Goal: Transaction & Acquisition: Purchase product/service

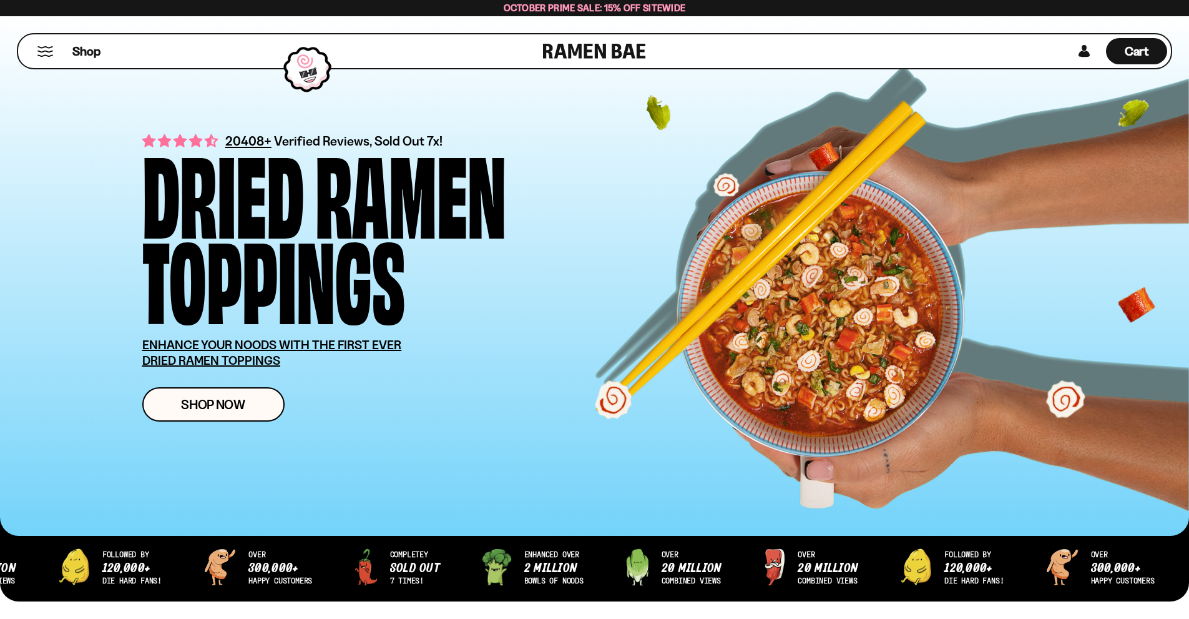
scroll to position [62, 0]
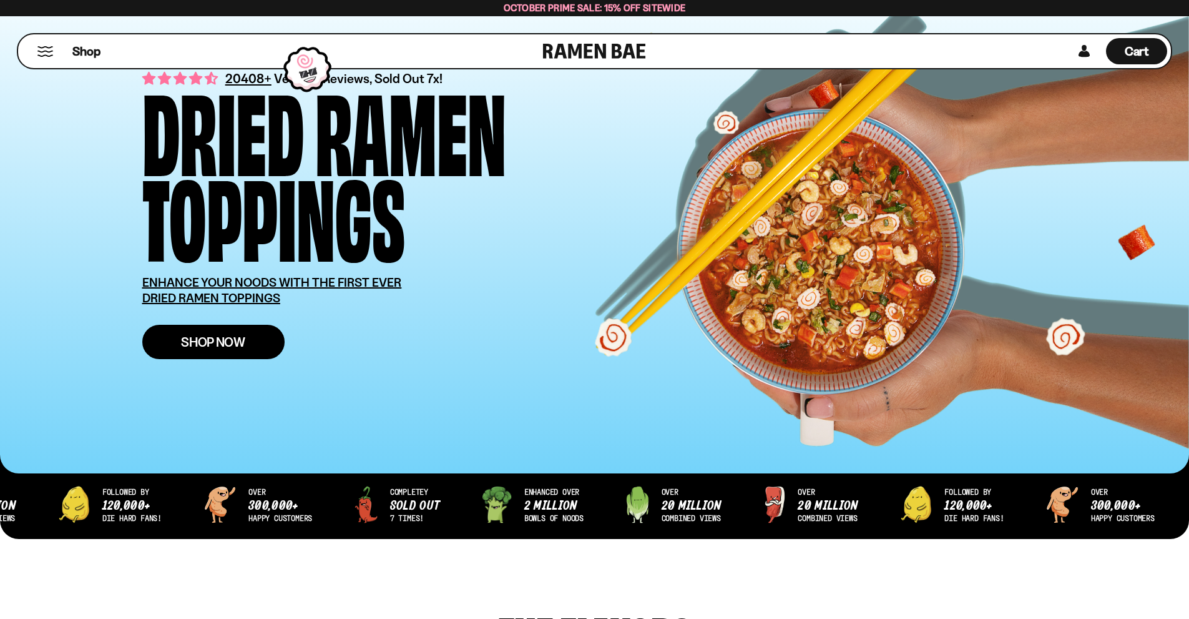
click at [264, 342] on link "Shop Now" at bounding box center [213, 342] width 142 height 34
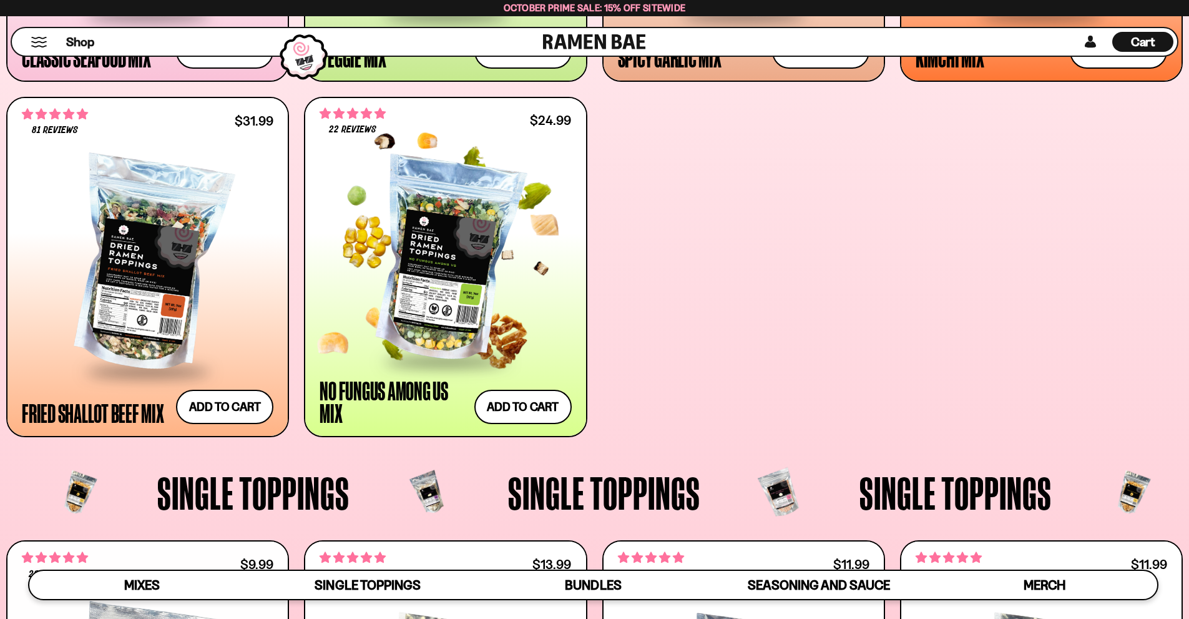
scroll to position [812, 0]
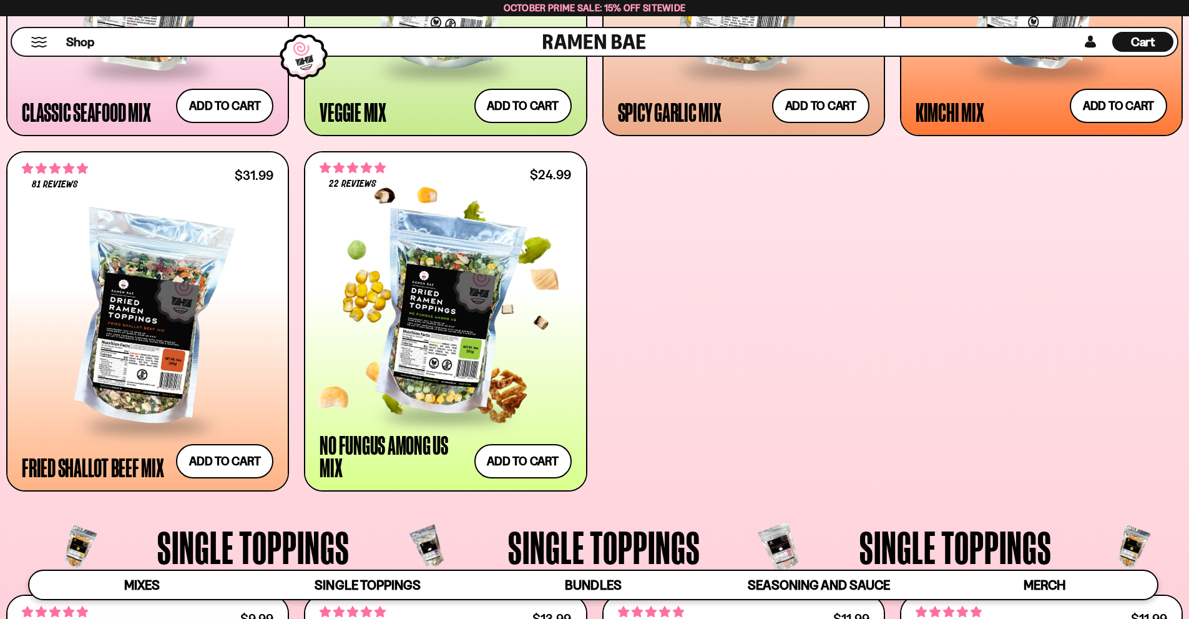
click at [453, 322] on div at bounding box center [446, 313] width 252 height 199
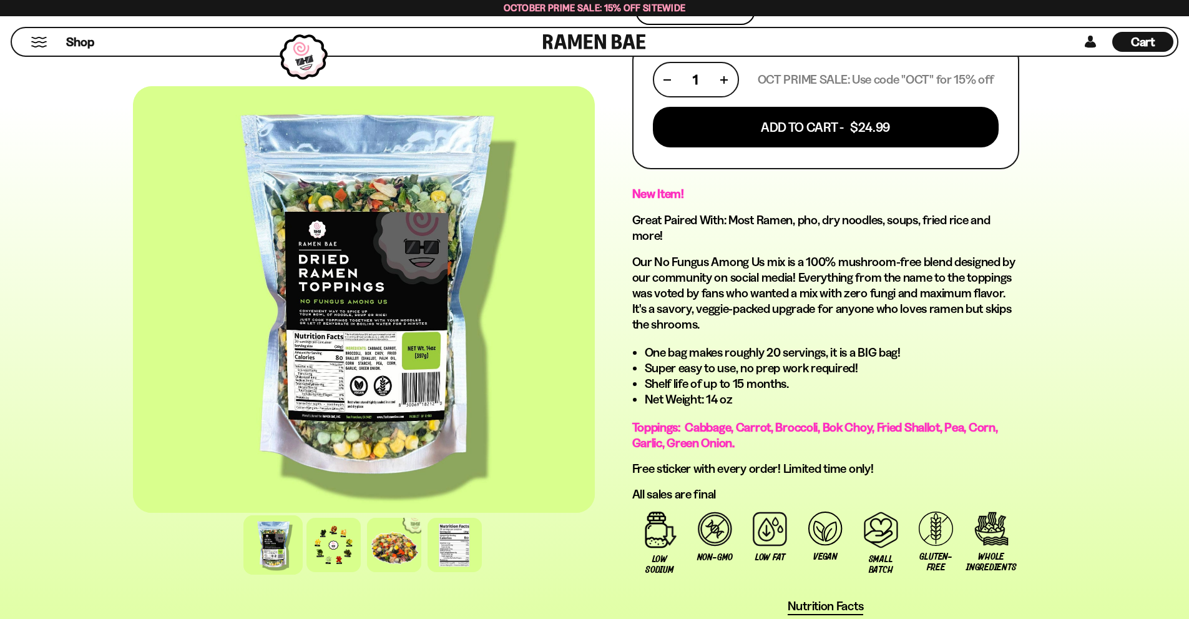
scroll to position [562, 0]
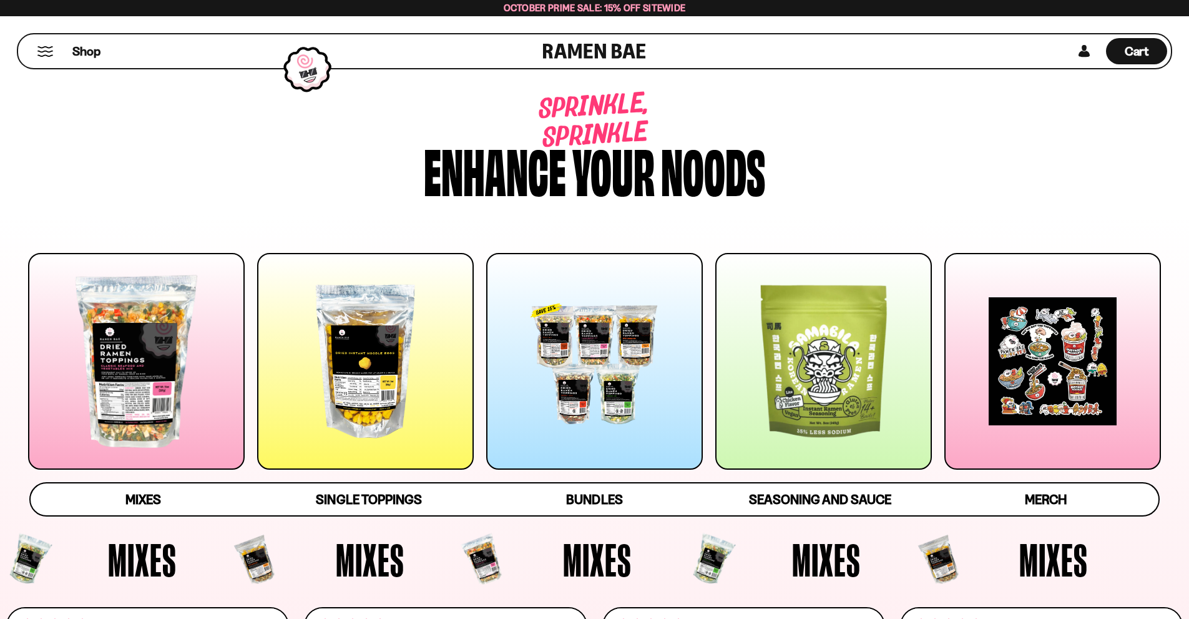
scroll to position [812, 0]
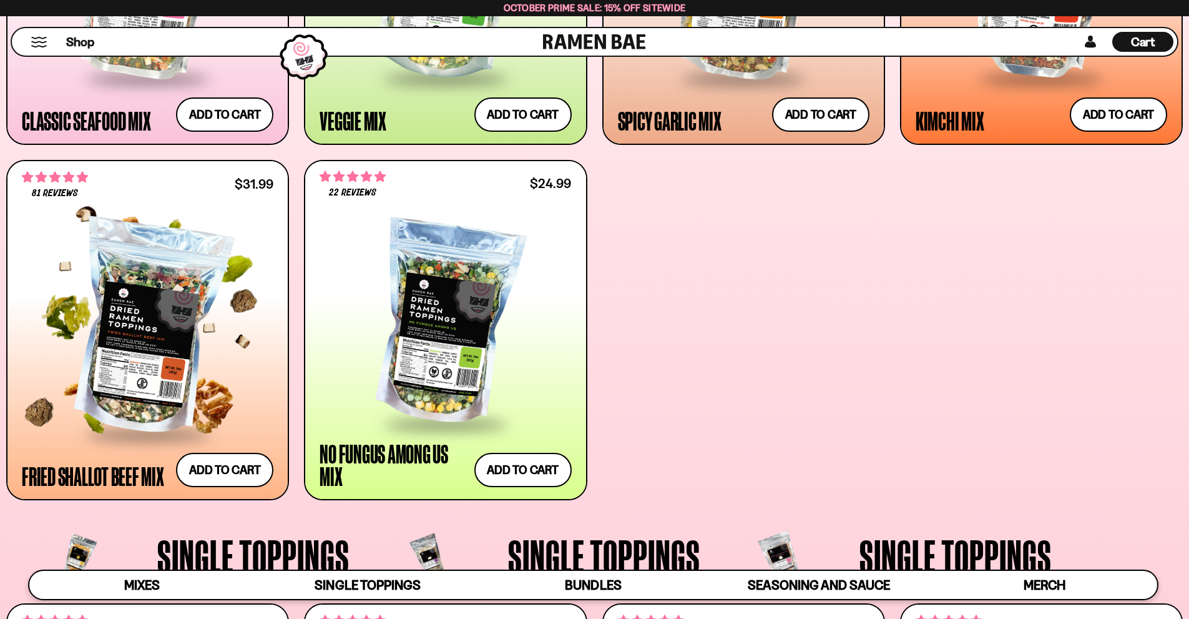
scroll to position [624, 0]
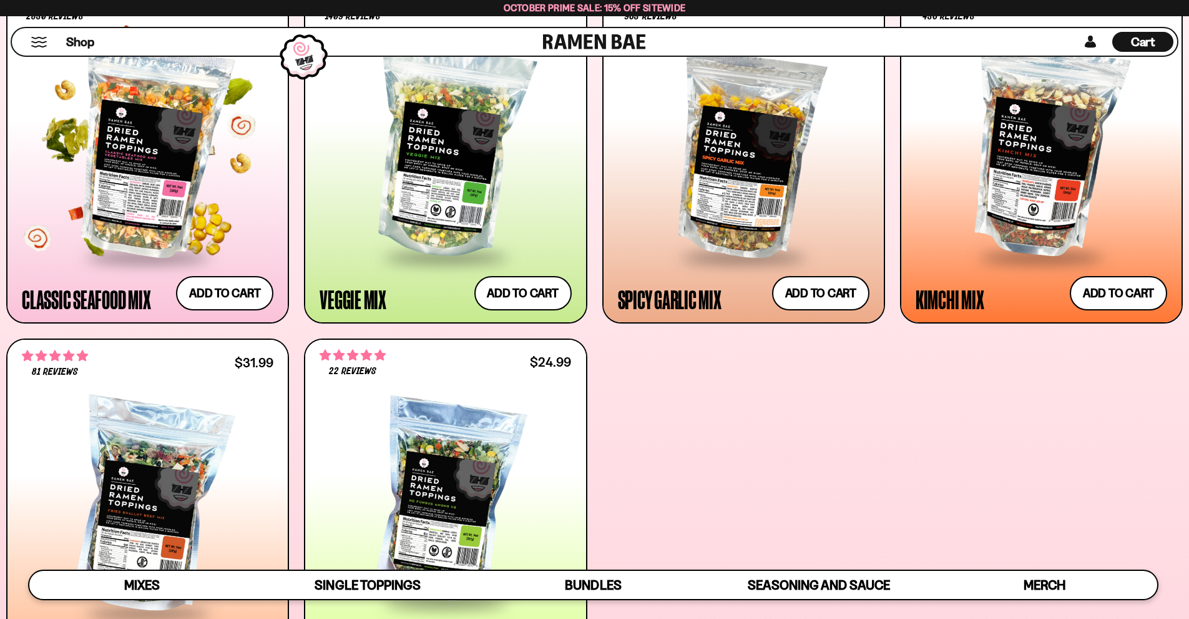
click at [127, 184] on div at bounding box center [148, 151] width 252 height 209
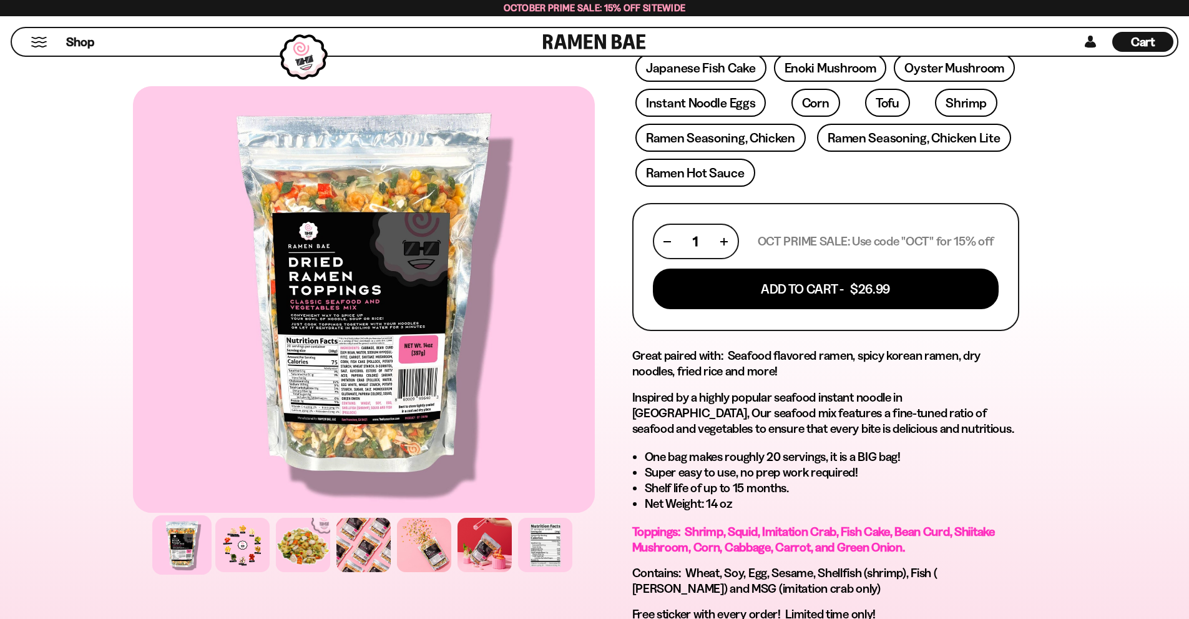
scroll to position [624, 0]
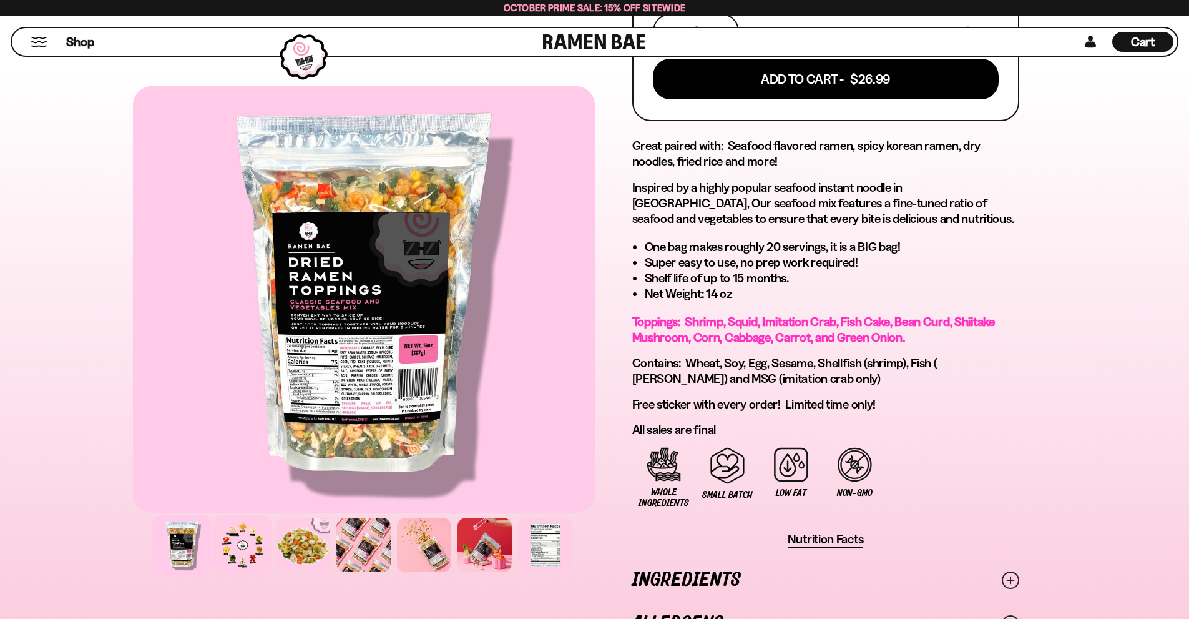
click at [242, 550] on div at bounding box center [242, 544] width 59 height 59
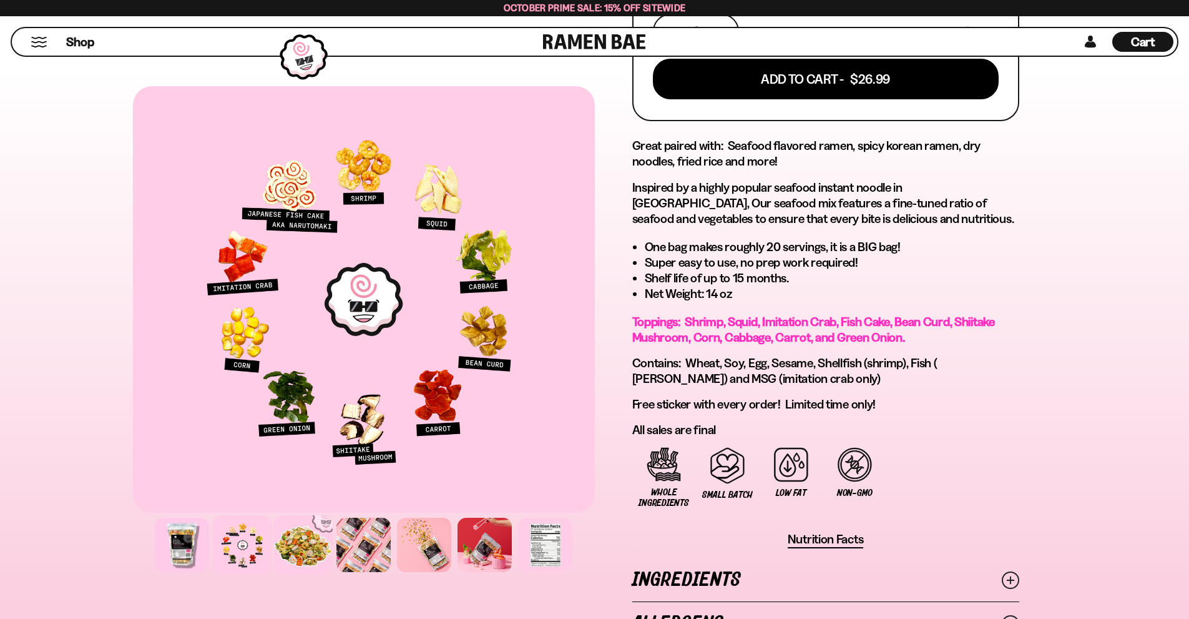
click at [288, 548] on div at bounding box center [302, 544] width 59 height 59
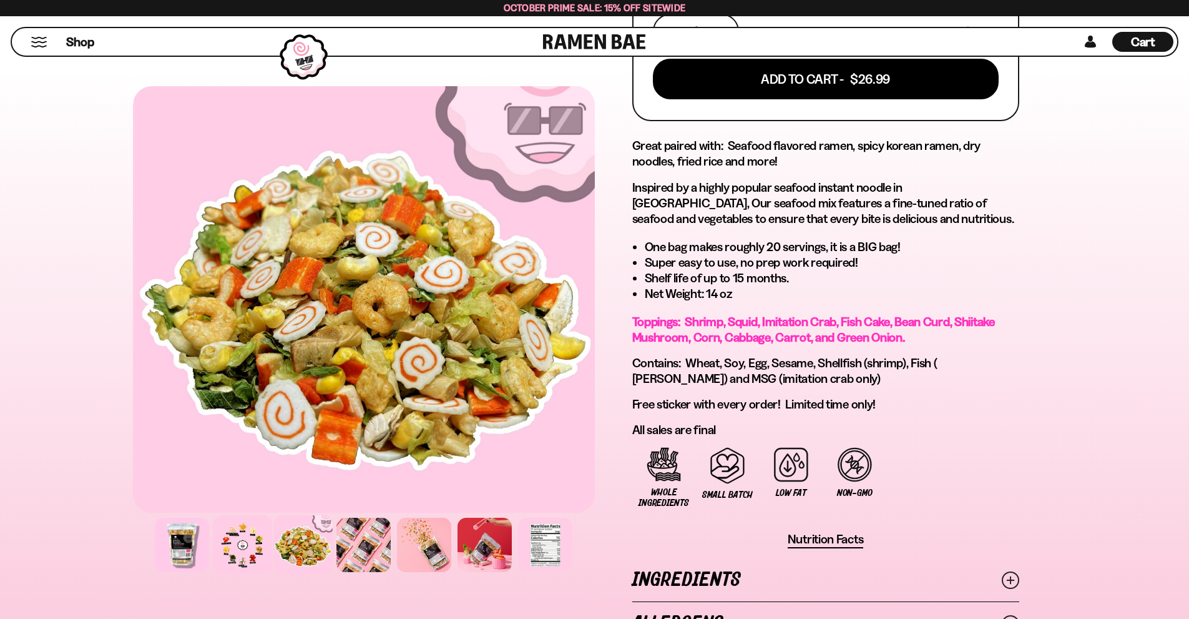
click at [244, 546] on div at bounding box center [242, 544] width 59 height 59
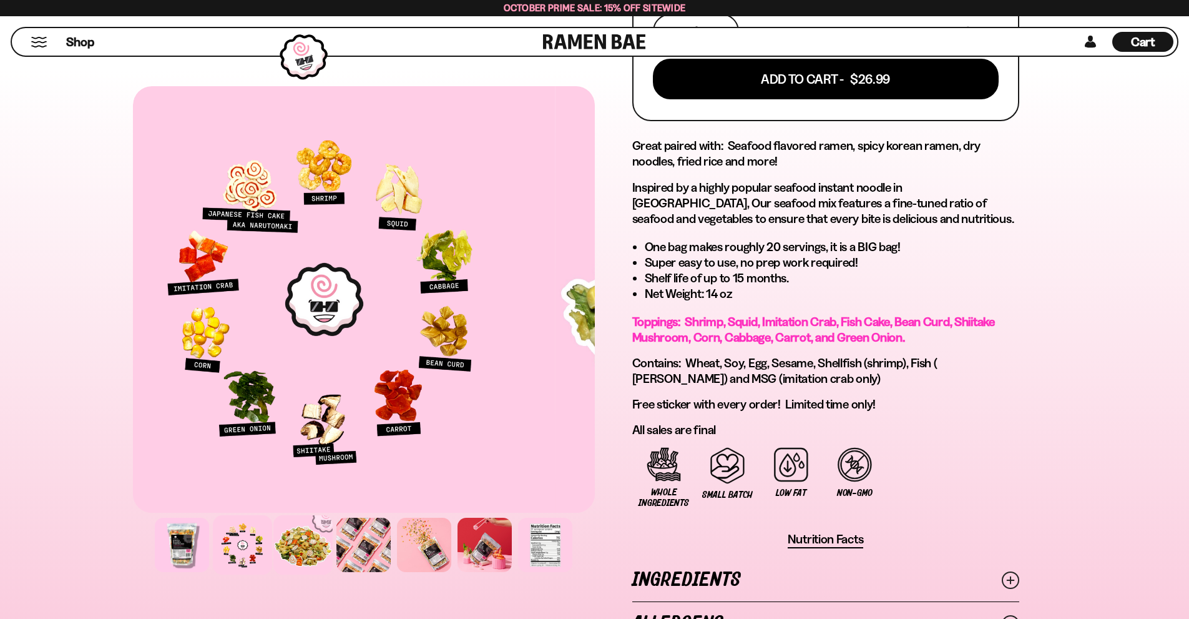
click at [311, 544] on div at bounding box center [302, 544] width 59 height 59
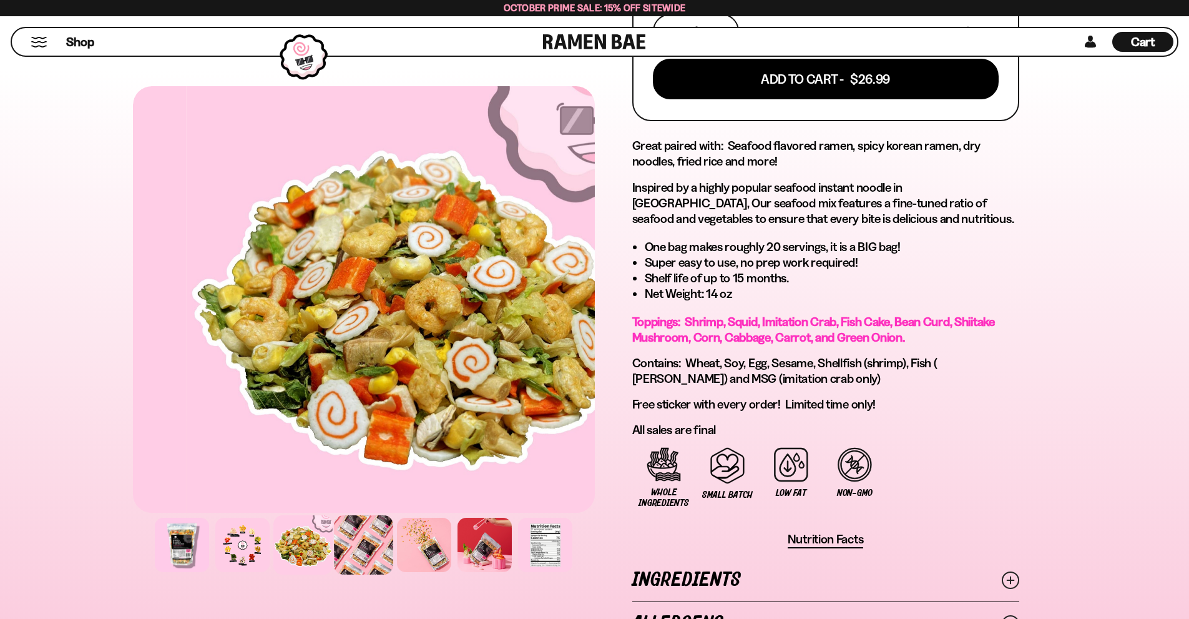
click at [380, 542] on div at bounding box center [363, 544] width 59 height 59
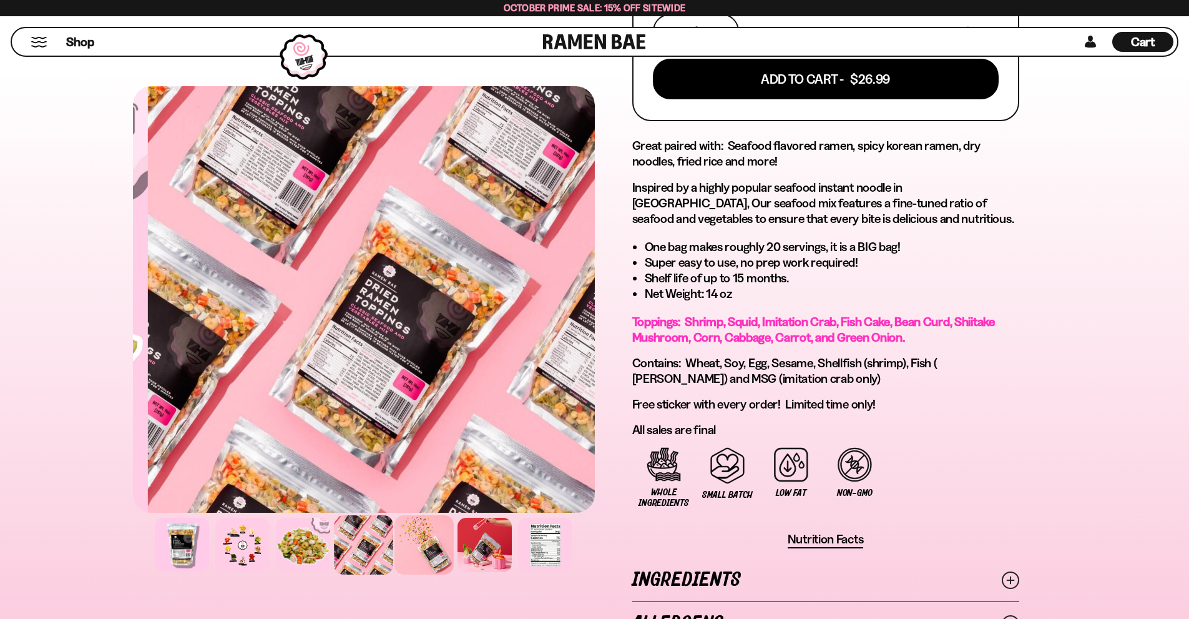
click at [429, 536] on div at bounding box center [424, 544] width 59 height 59
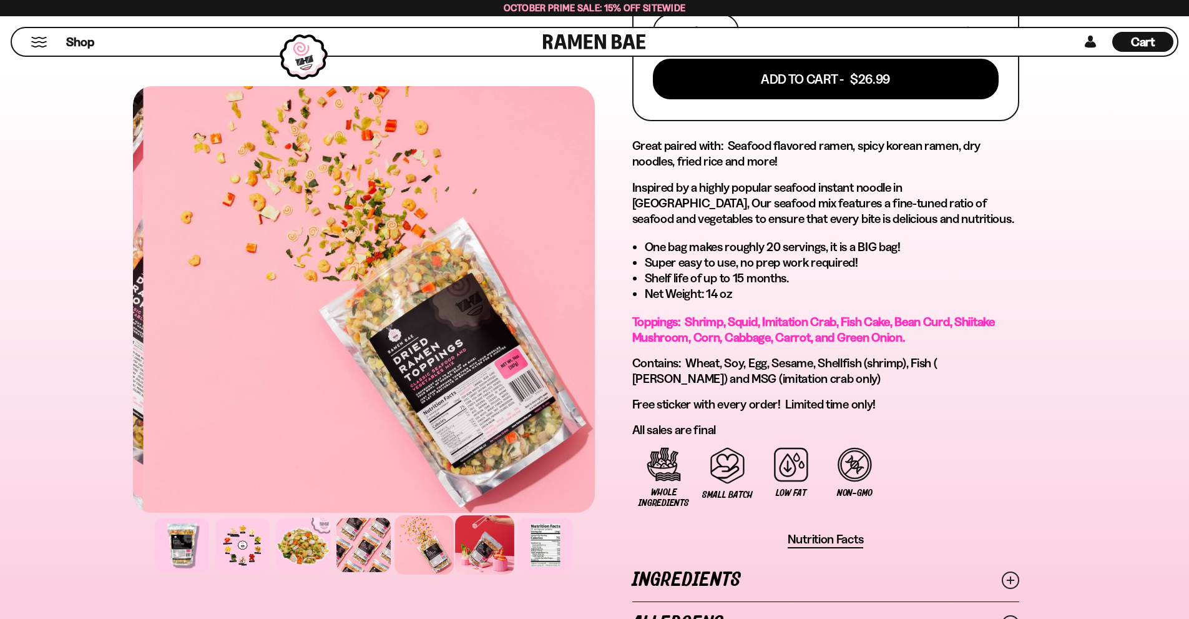
click at [469, 537] on div at bounding box center [484, 544] width 59 height 59
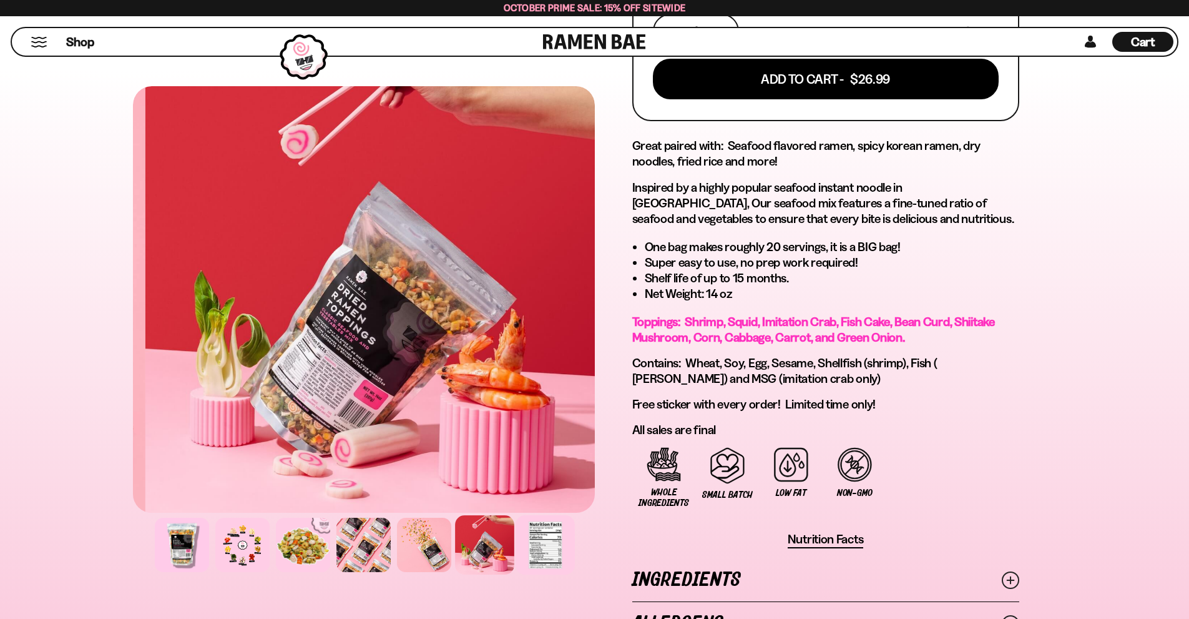
click at [531, 533] on div at bounding box center [545, 544] width 59 height 59
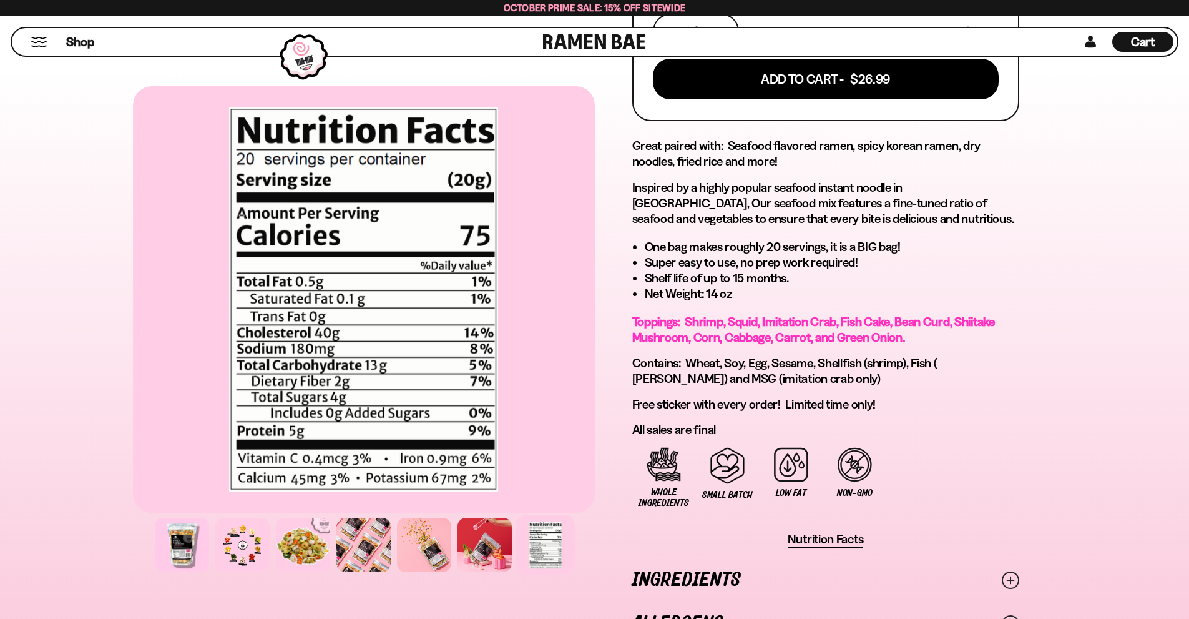
drag, startPoint x: 305, startPoint y: 534, endPoint x: 271, endPoint y: 536, distance: 34.4
click at [305, 535] on div at bounding box center [303, 545] width 54 height 54
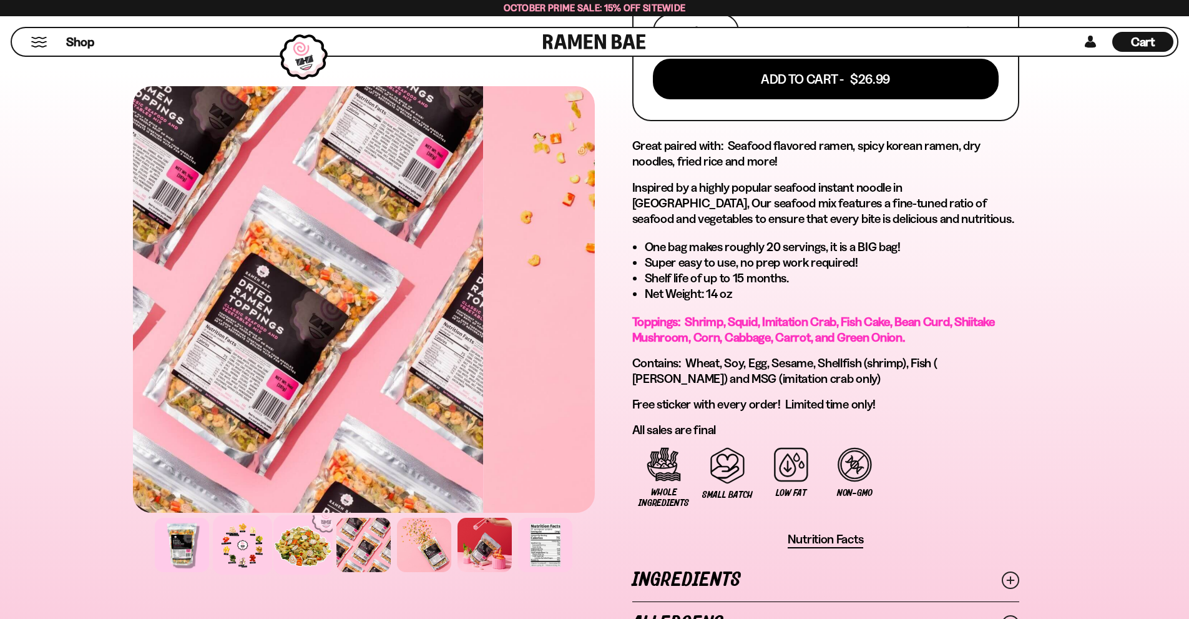
click at [258, 536] on div at bounding box center [242, 544] width 59 height 59
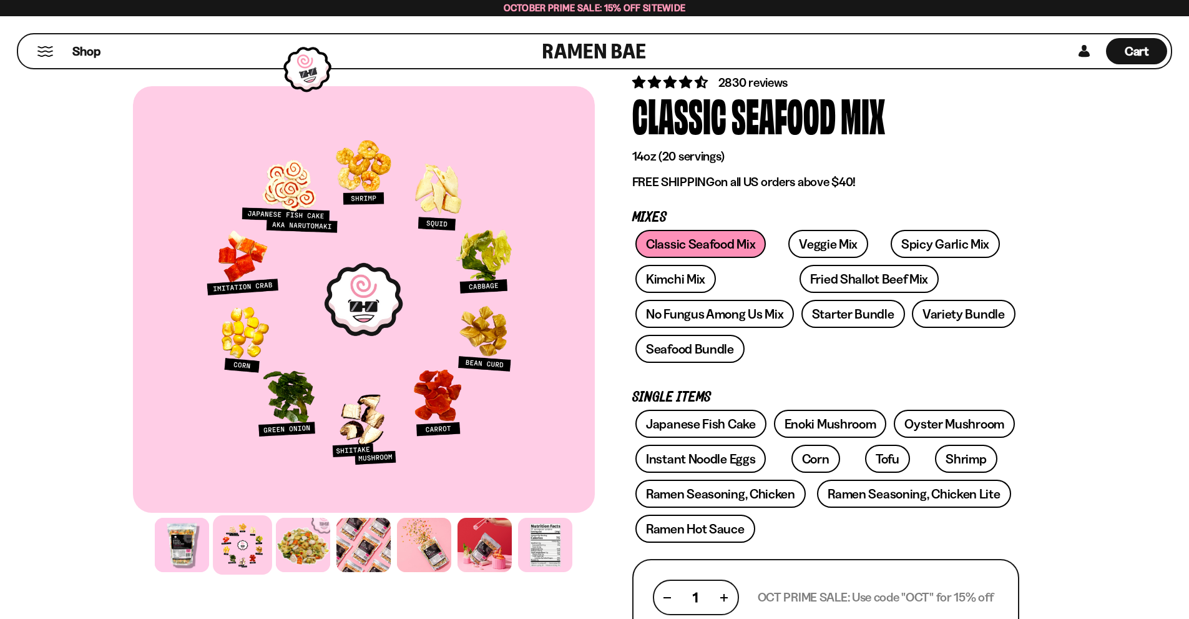
scroll to position [0, 0]
